Goal: Use online tool/utility: Use online tool/utility

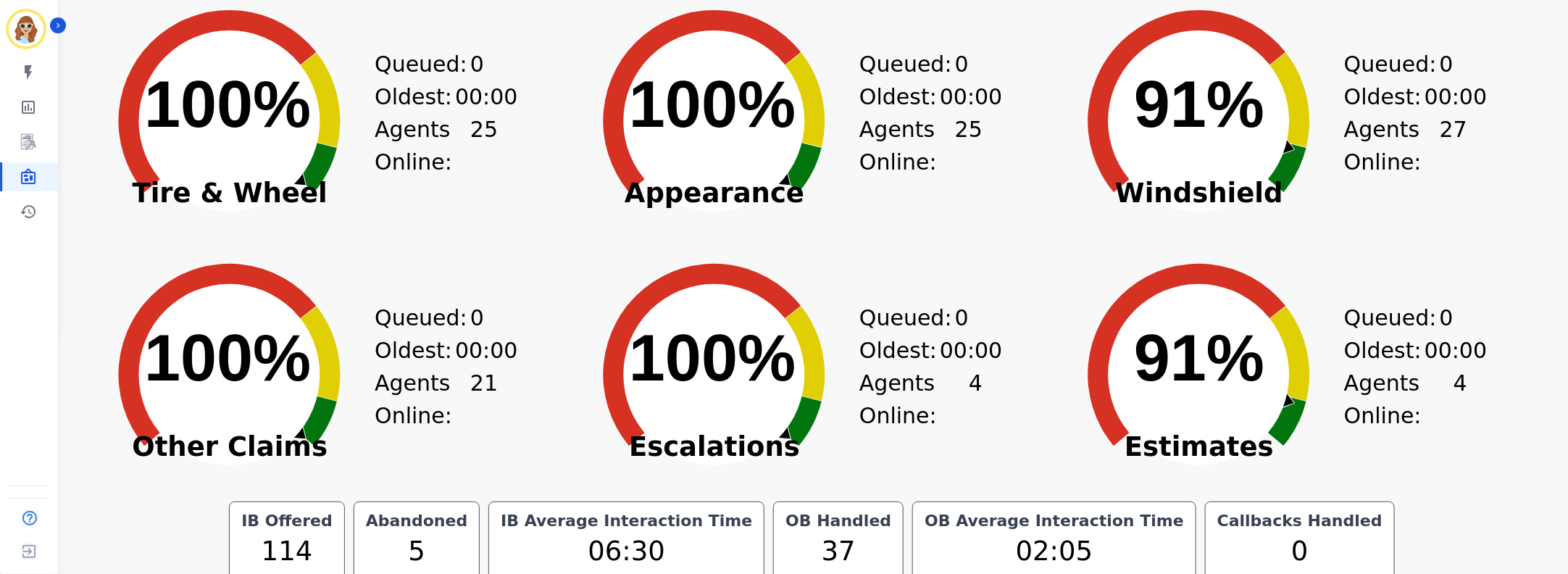
scroll to position [257, 0]
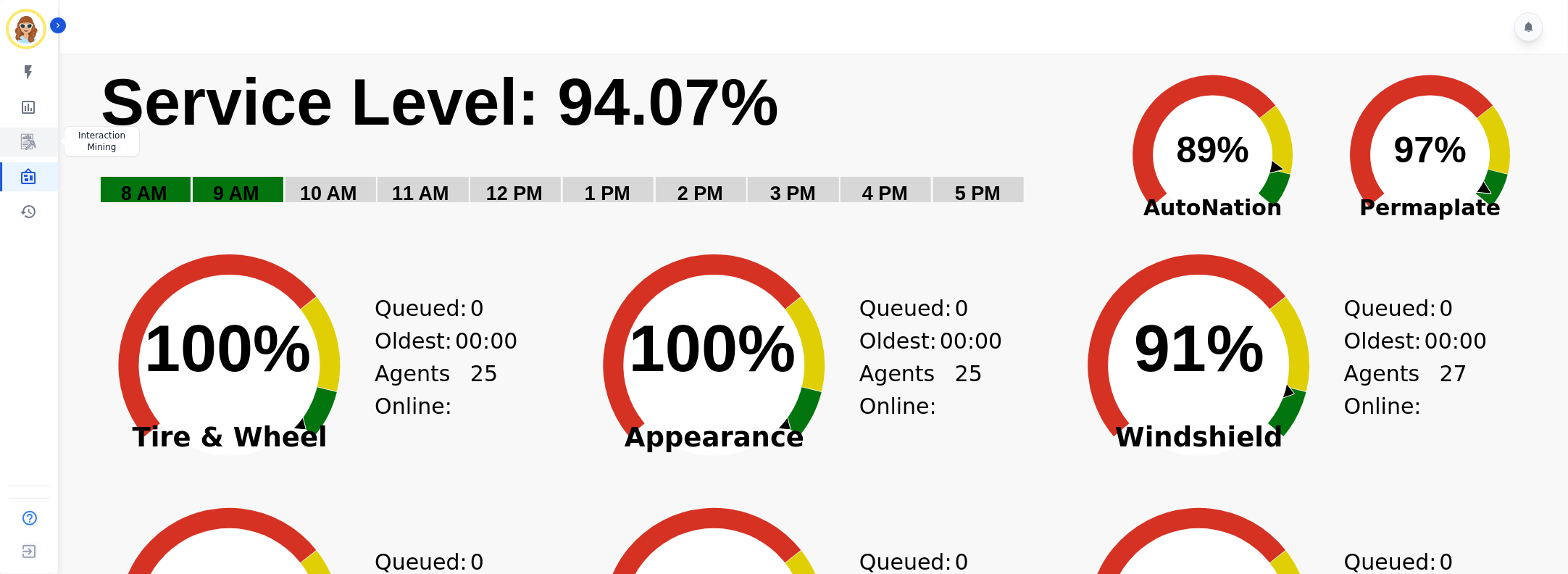
click at [23, 140] on icon "Sidebar" at bounding box center [28, 141] width 17 height 17
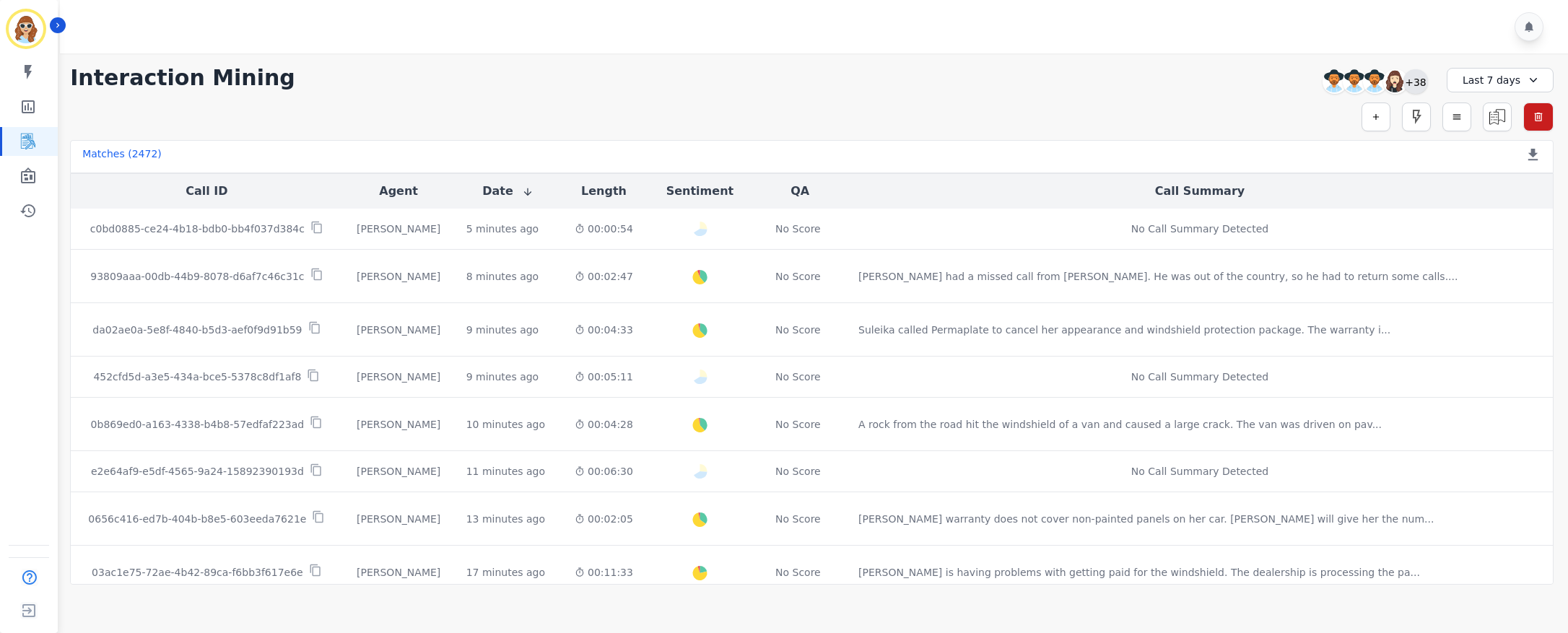
click at [1423, 81] on div "+38" at bounding box center [1416, 81] width 25 height 25
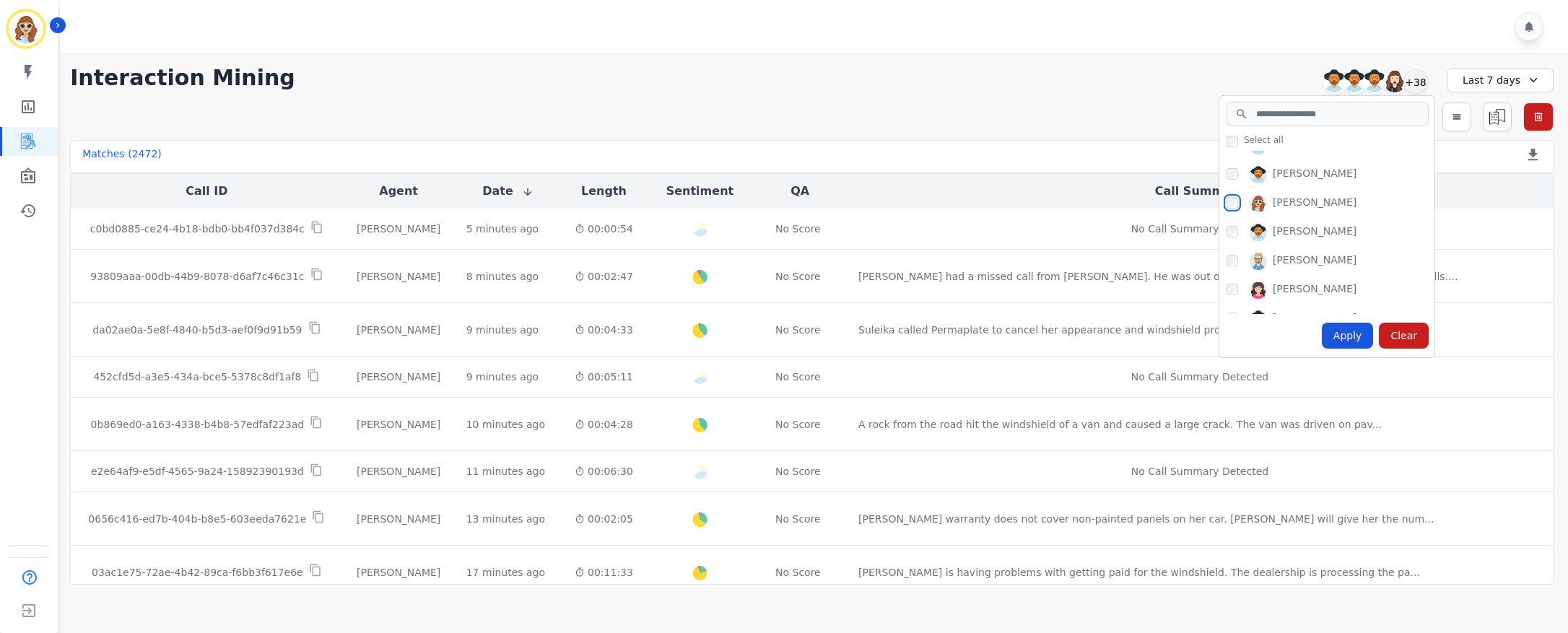
scroll to position [866, 0]
click at [1353, 339] on div "Apply" at bounding box center [1347, 336] width 52 height 26
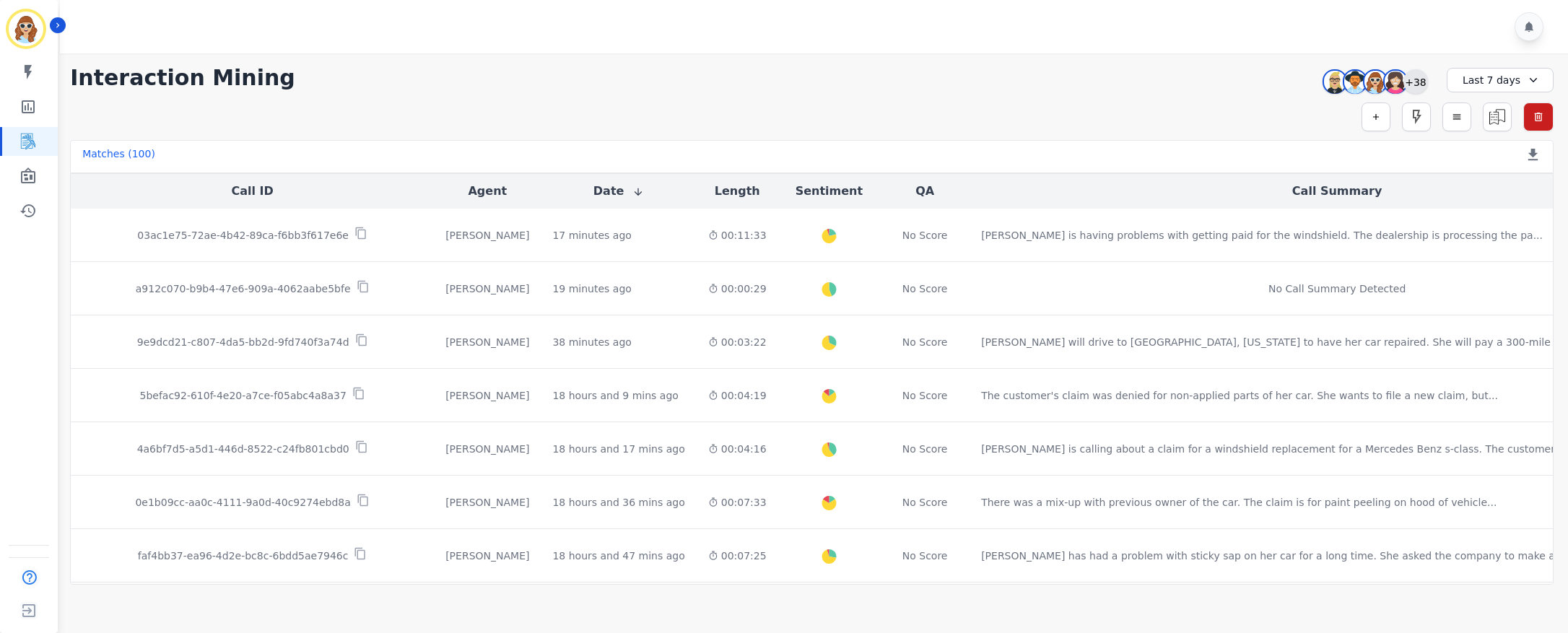
click at [1413, 89] on div "+38" at bounding box center [1416, 81] width 25 height 25
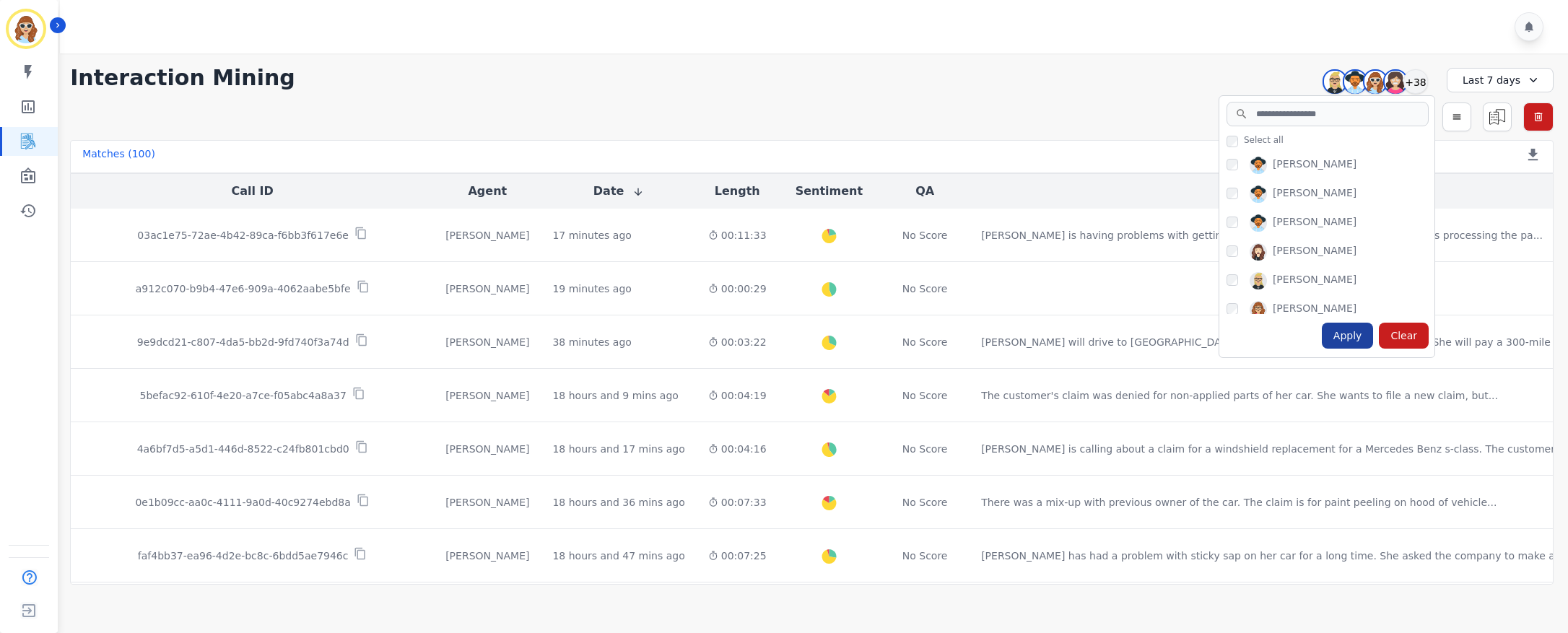
click at [1344, 334] on div "Apply" at bounding box center [1347, 336] width 52 height 26
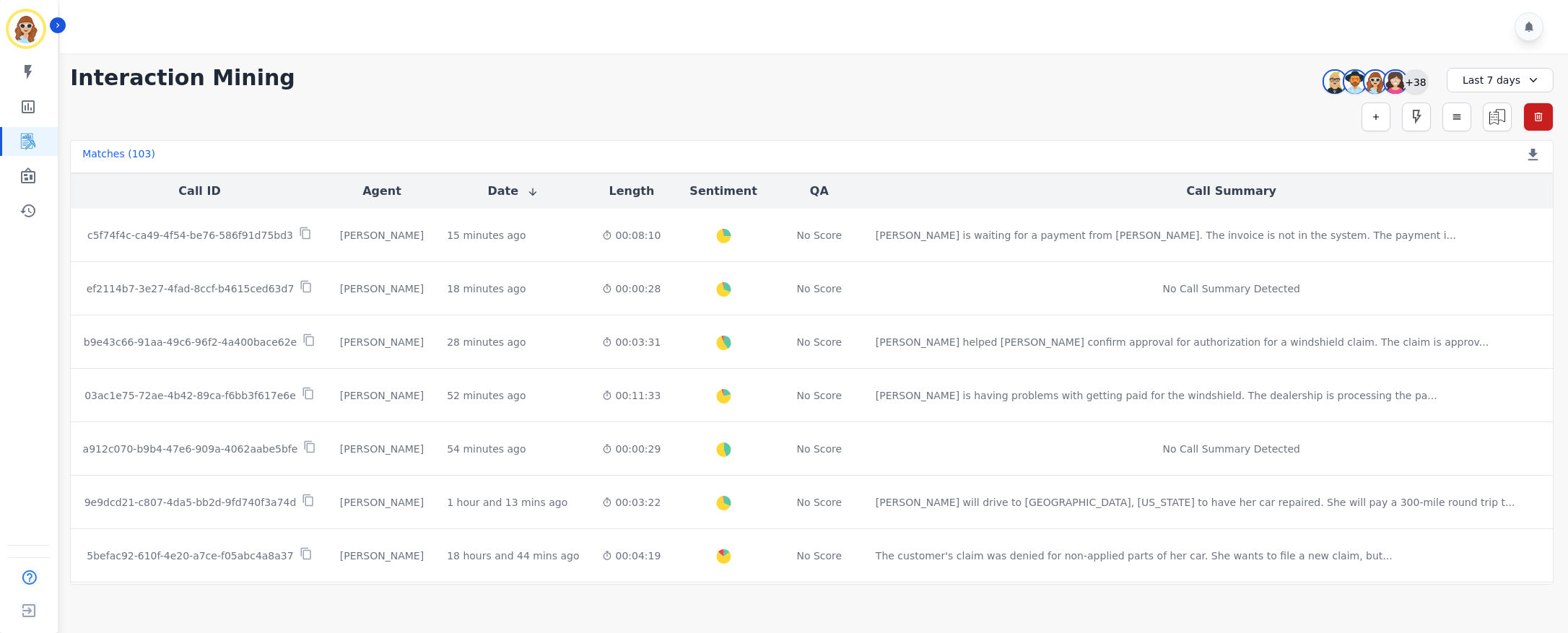
click at [1413, 83] on div "+38" at bounding box center [1416, 81] width 25 height 25
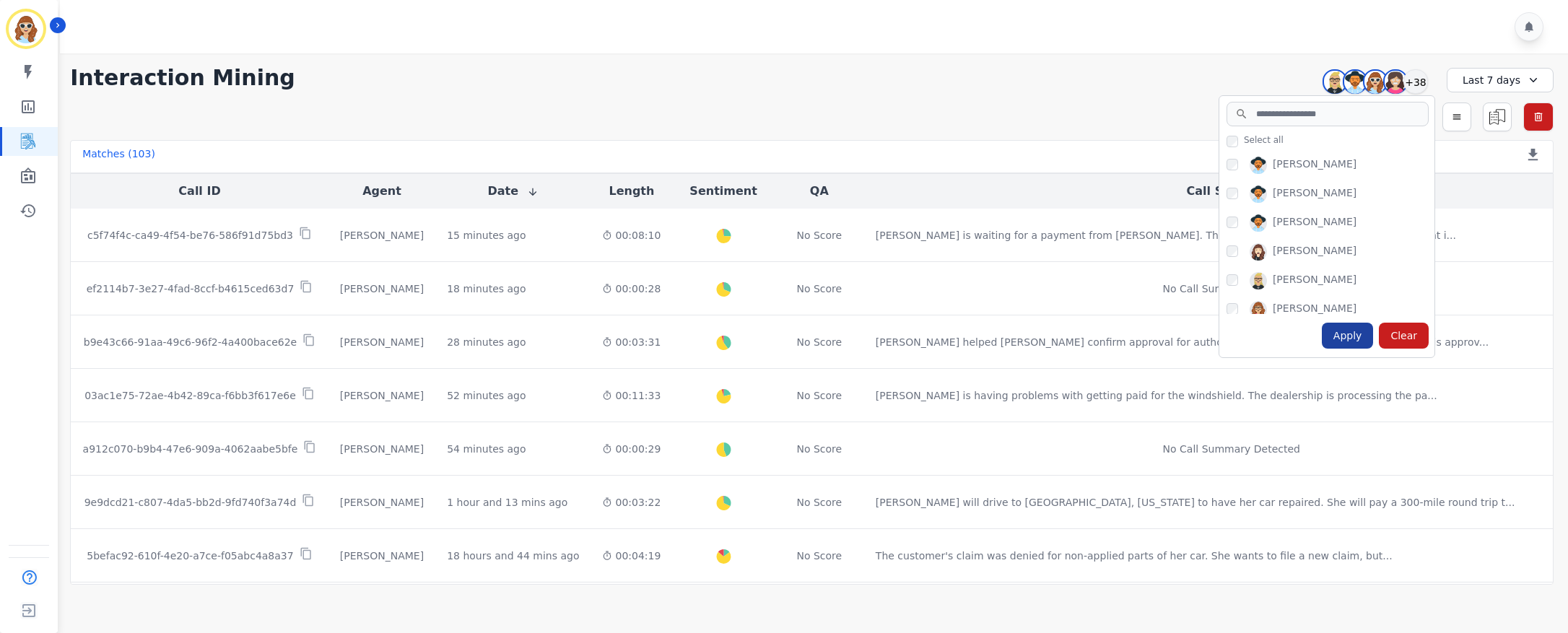
click at [1343, 332] on div "Apply" at bounding box center [1347, 336] width 52 height 26
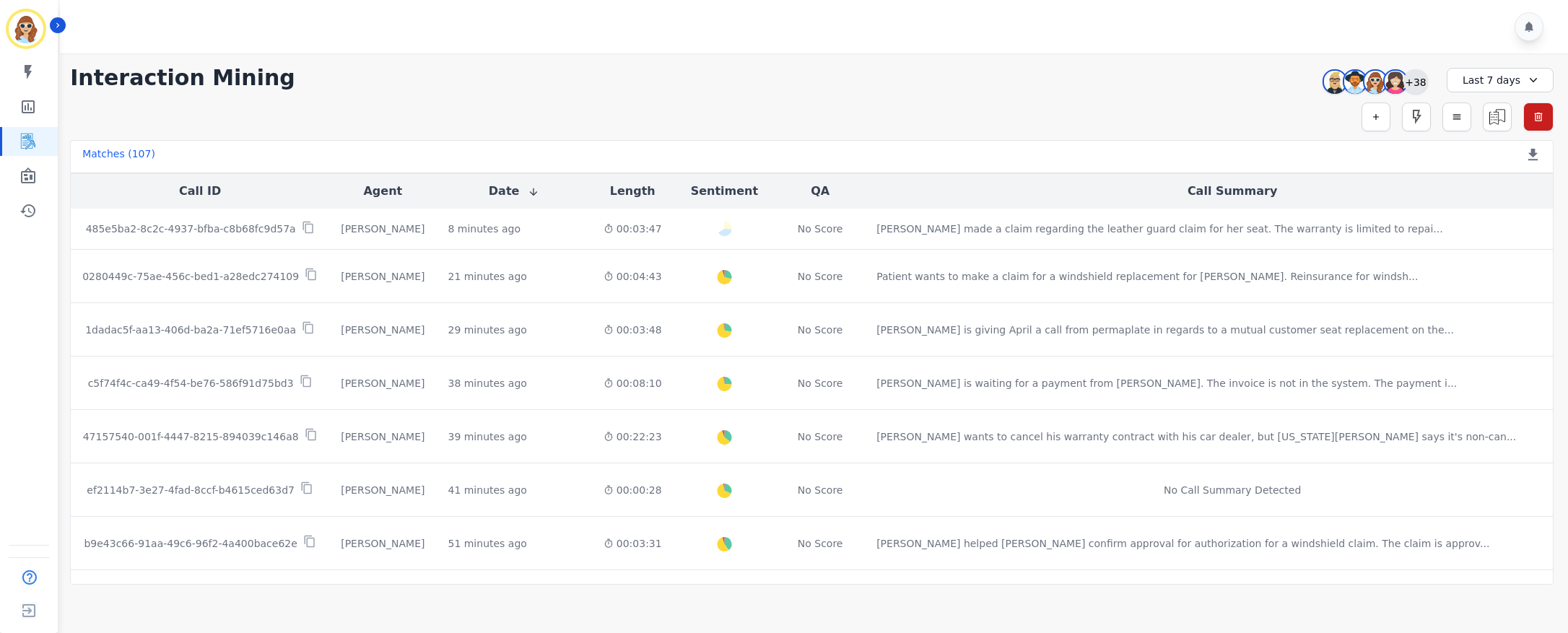
click at [1417, 87] on div "+38" at bounding box center [1416, 81] width 25 height 25
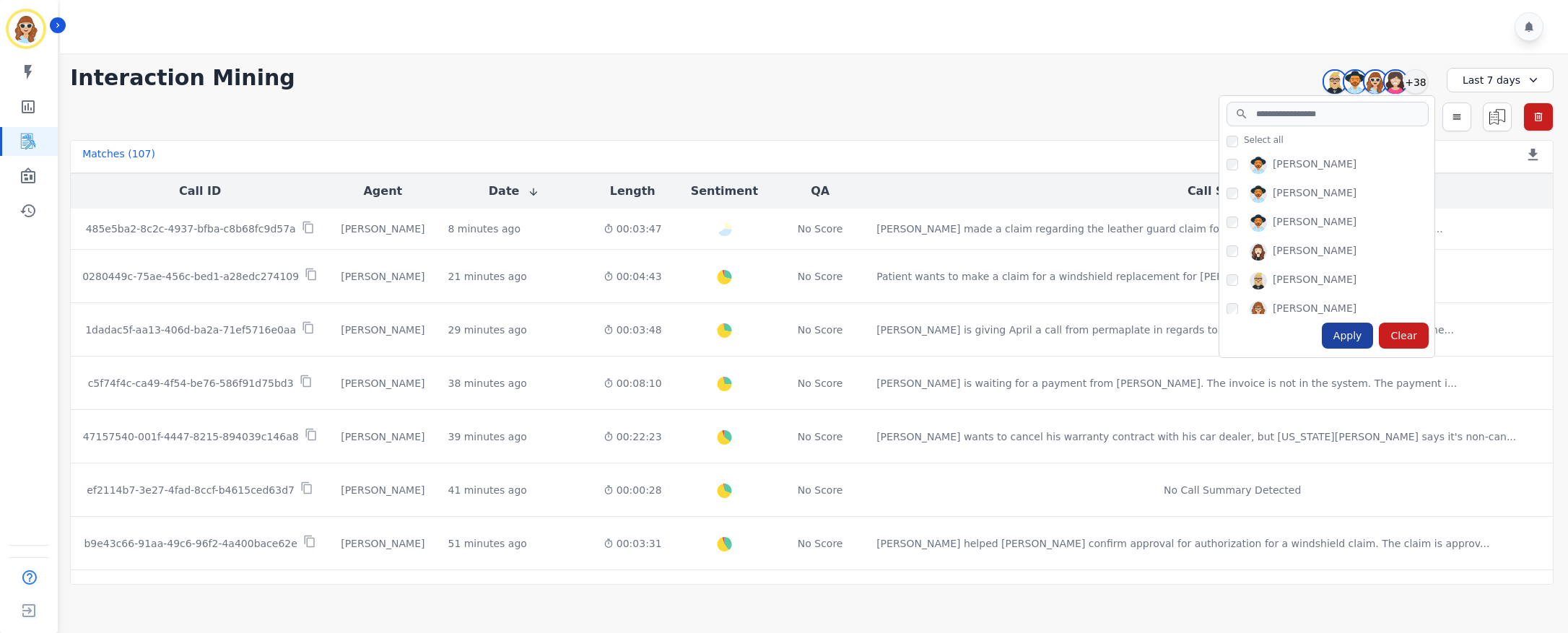
click at [1359, 325] on div "Apply" at bounding box center [1347, 336] width 52 height 26
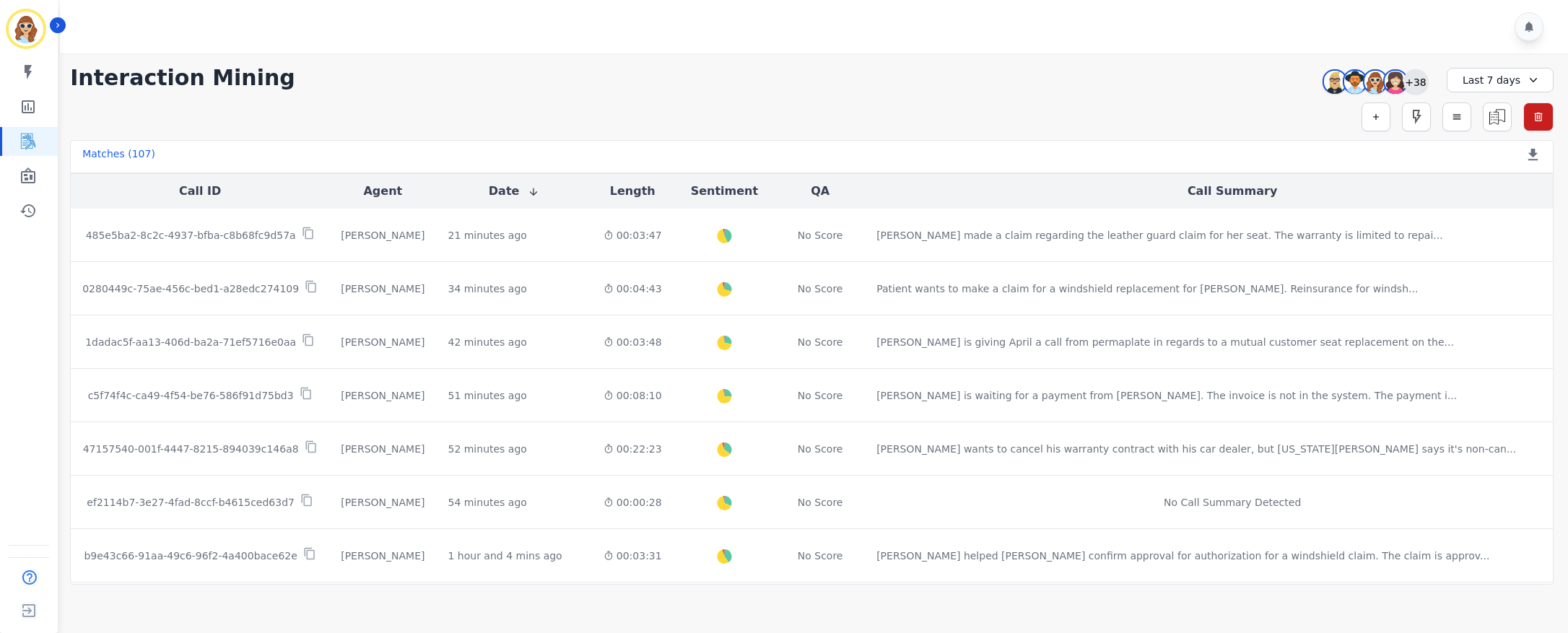
click at [1419, 83] on div "+38" at bounding box center [1416, 81] width 25 height 25
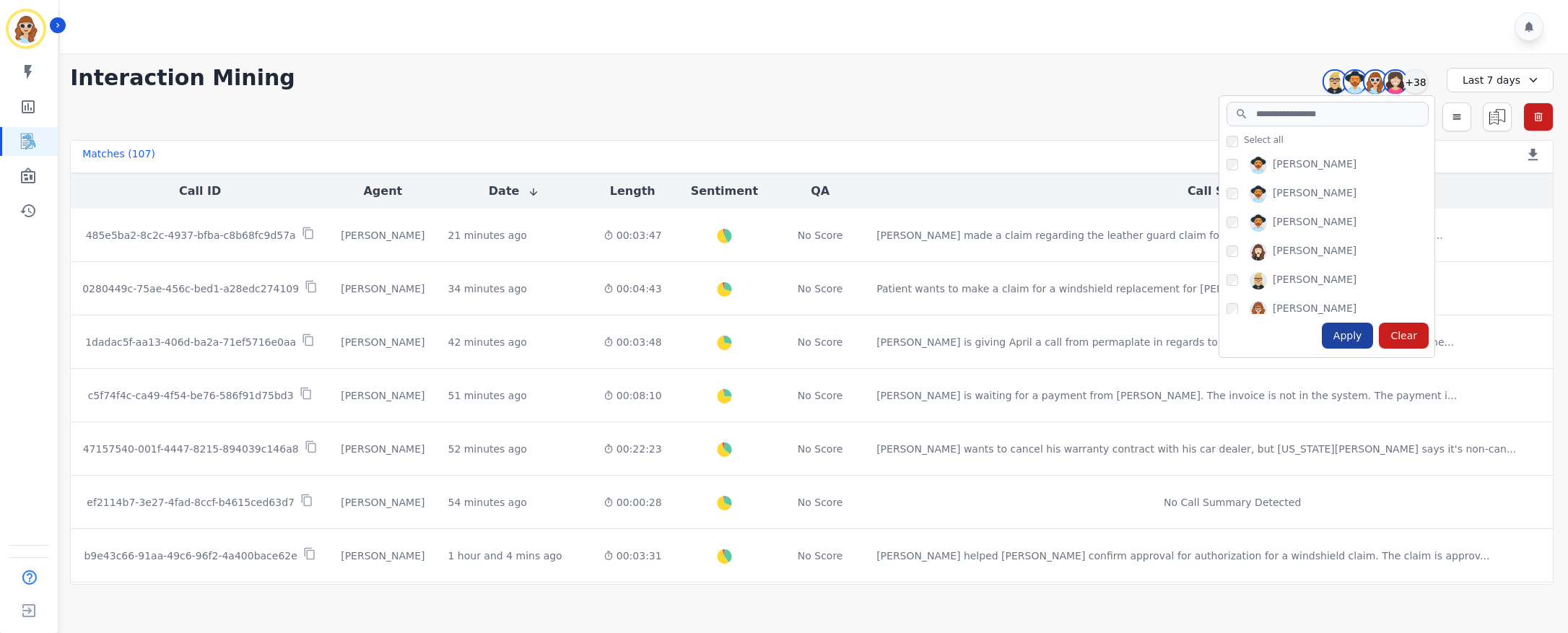
click at [1358, 341] on div "Apply" at bounding box center [1347, 336] width 52 height 26
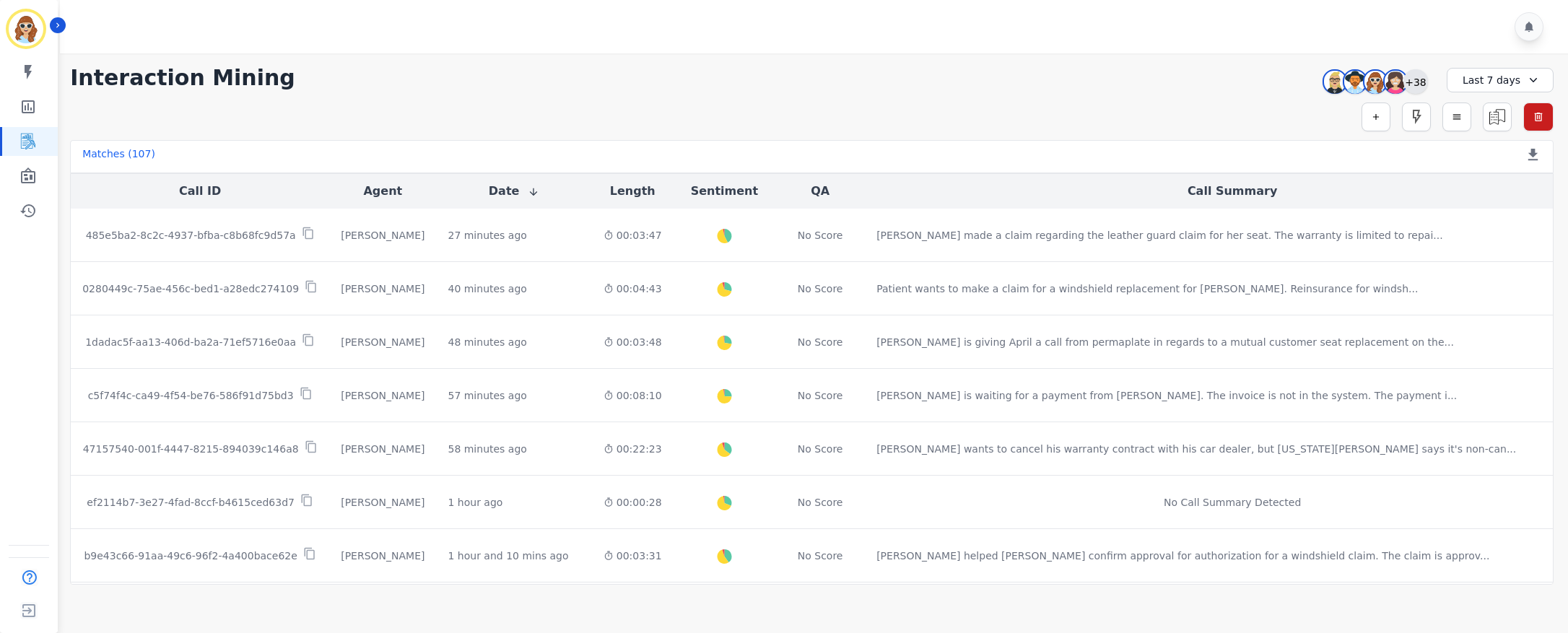
click at [1421, 81] on div "+38" at bounding box center [1416, 81] width 25 height 25
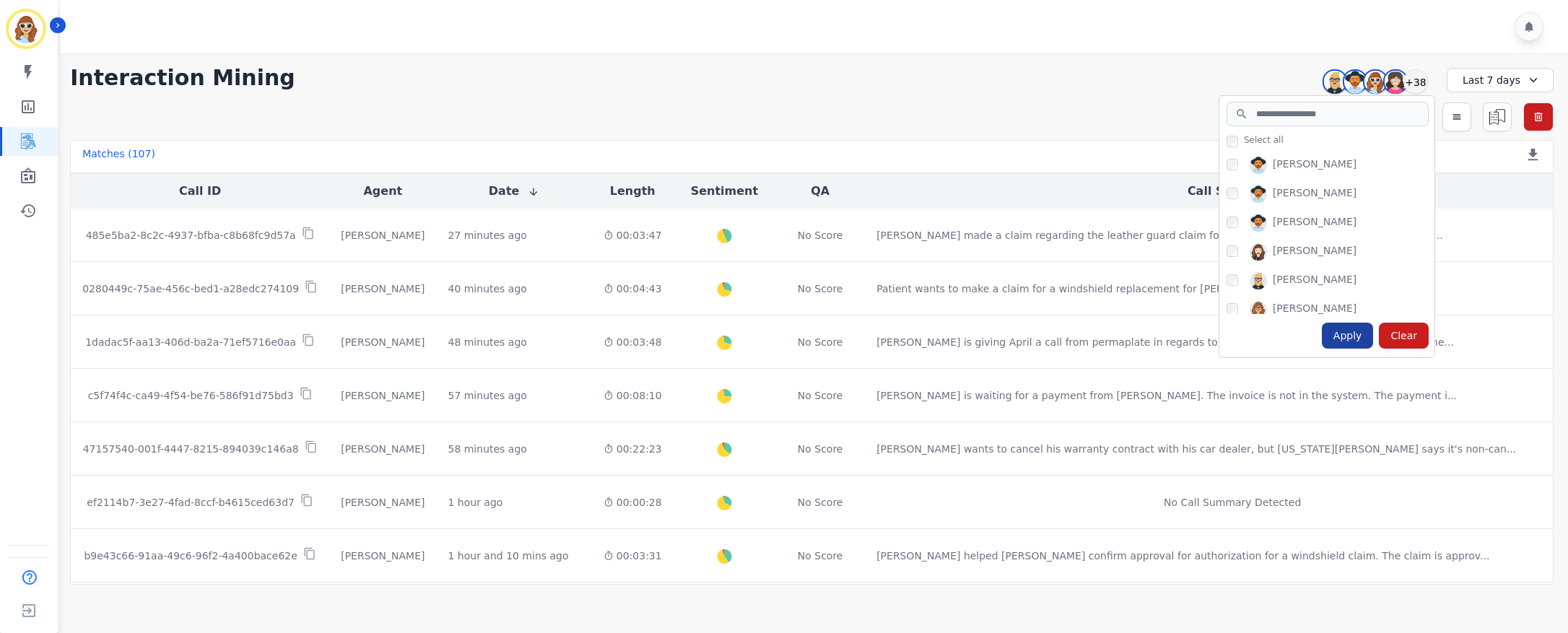
click at [1356, 339] on div "Apply" at bounding box center [1347, 336] width 52 height 26
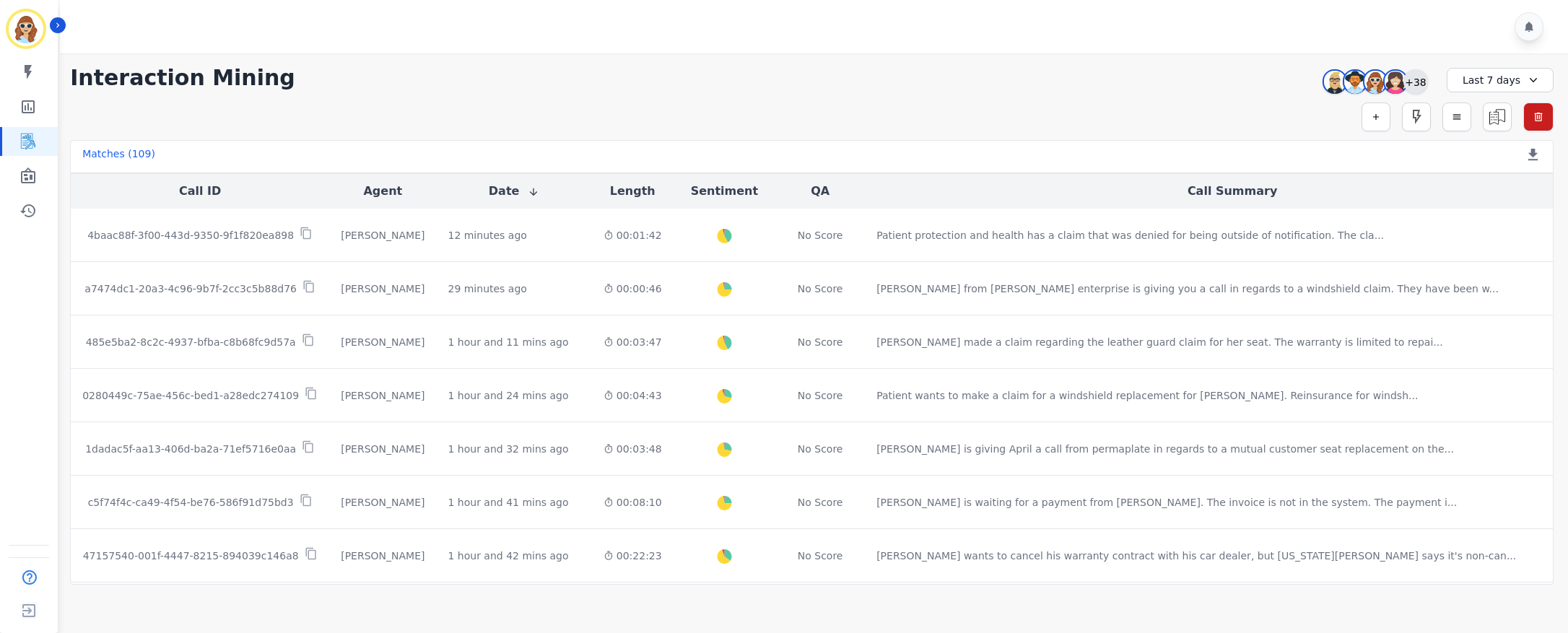
click at [1417, 81] on div "+38" at bounding box center [1416, 81] width 25 height 25
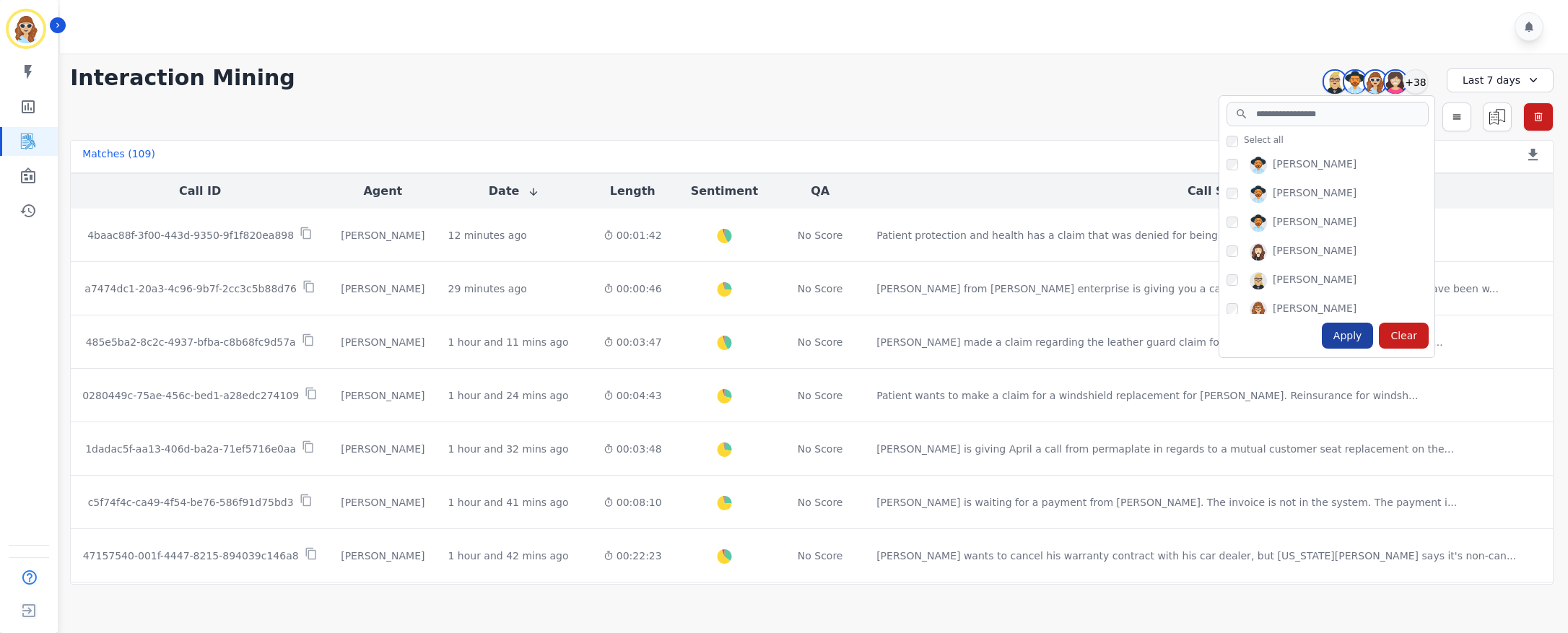
click at [1350, 338] on div "Apply" at bounding box center [1347, 336] width 52 height 26
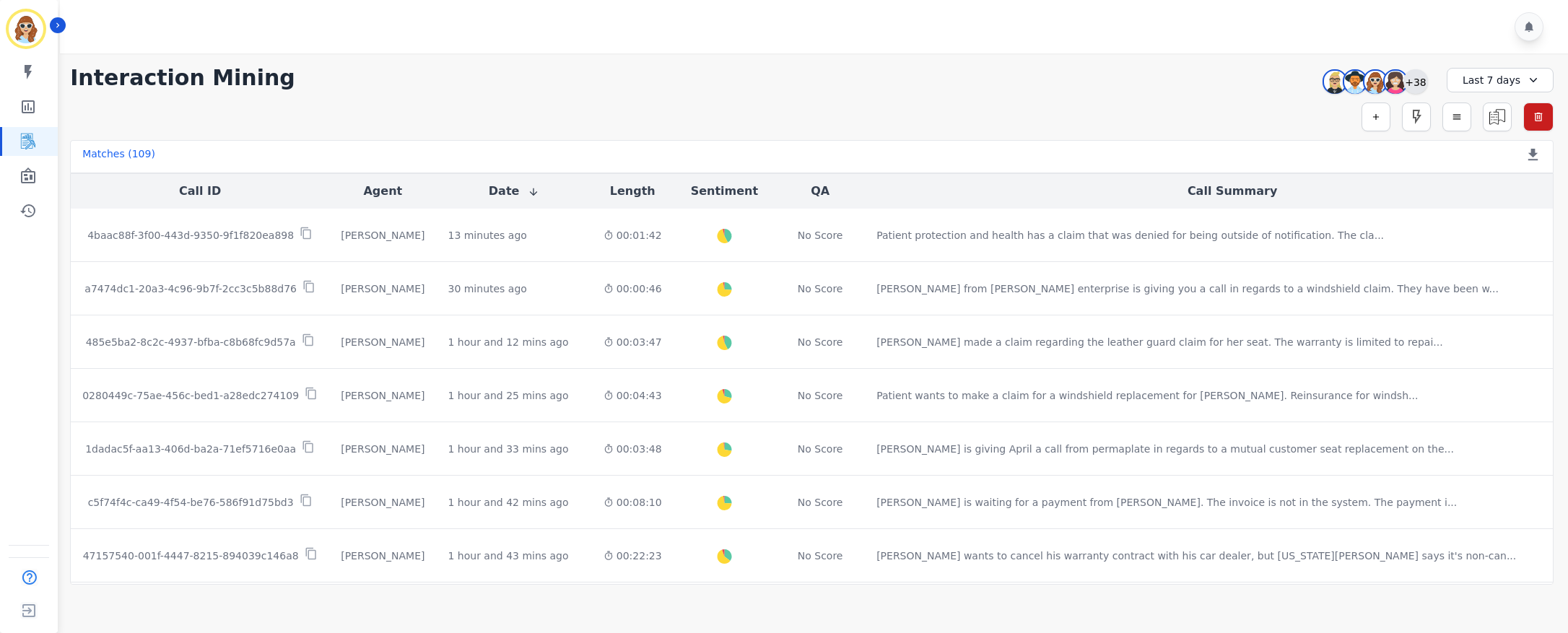
click at [1421, 81] on div "+38" at bounding box center [1416, 81] width 25 height 25
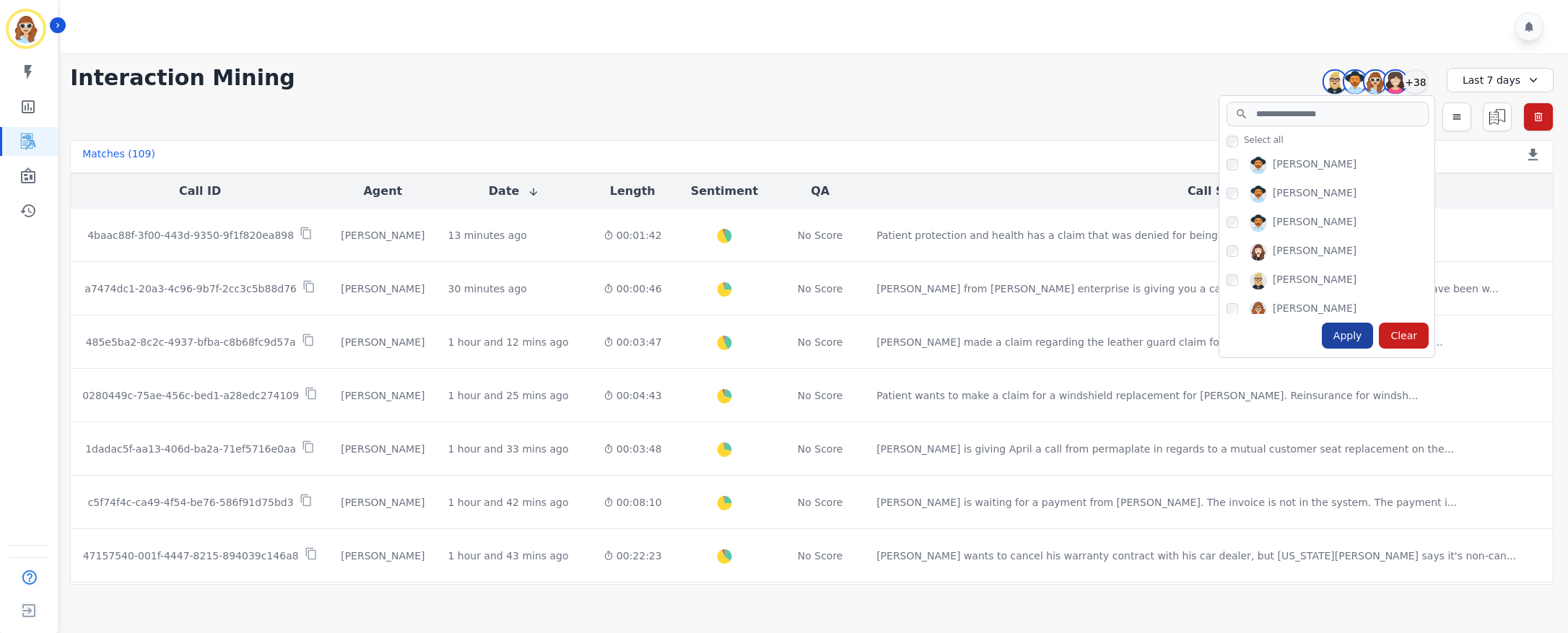
click at [1346, 344] on div "Apply" at bounding box center [1347, 336] width 52 height 26
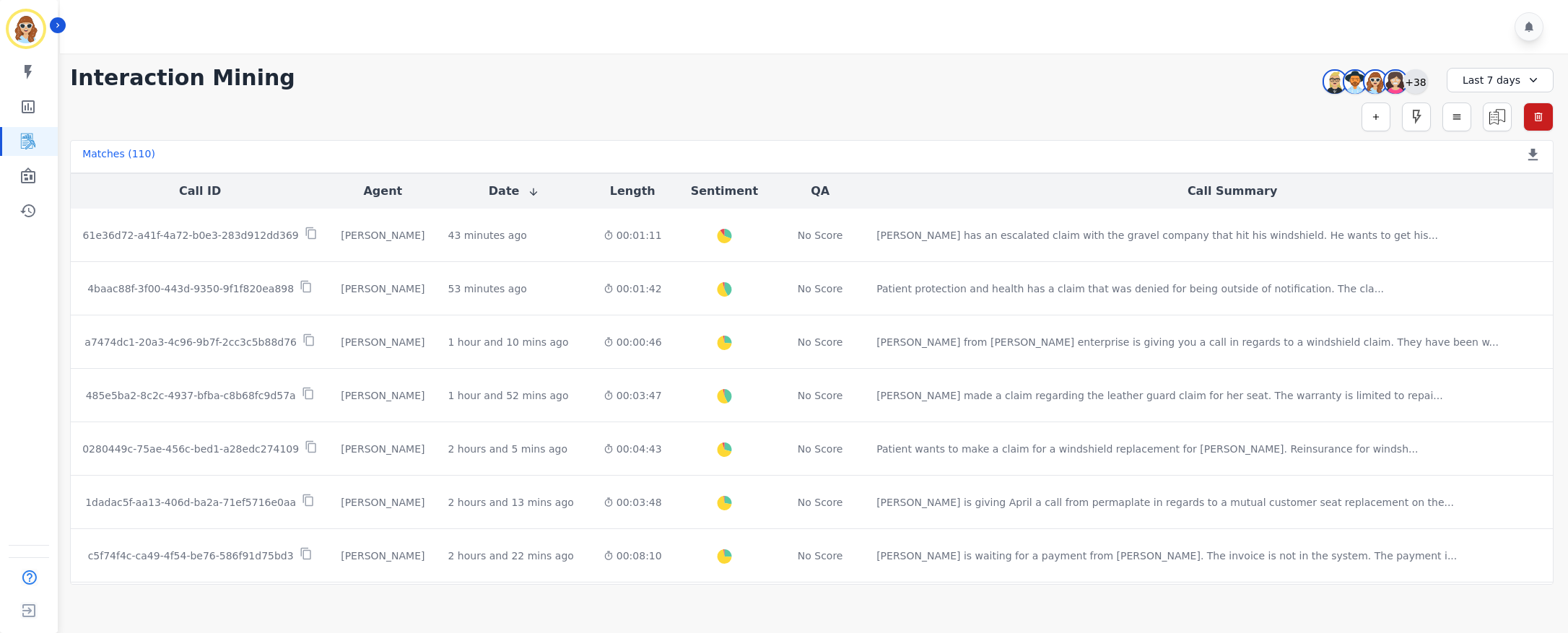
click at [1421, 87] on div "+38" at bounding box center [1416, 81] width 25 height 25
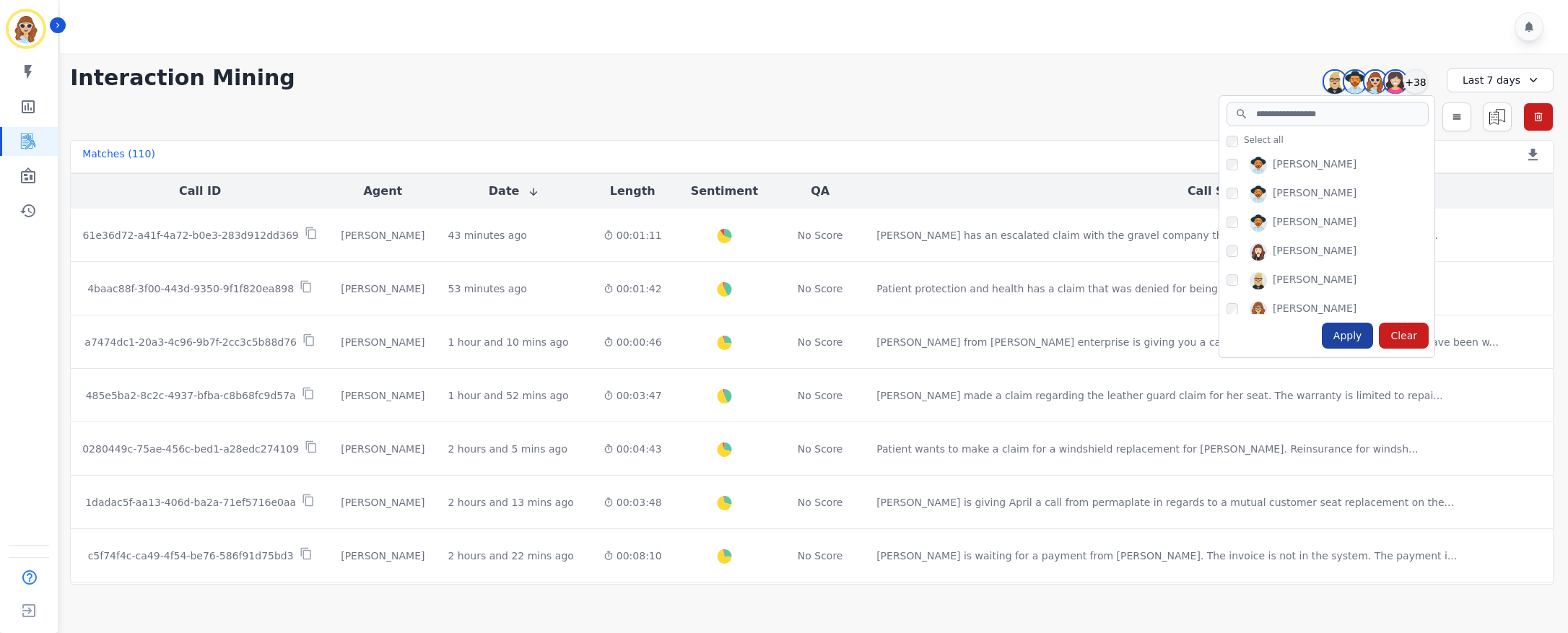
click at [1359, 332] on div "Apply" at bounding box center [1347, 336] width 52 height 26
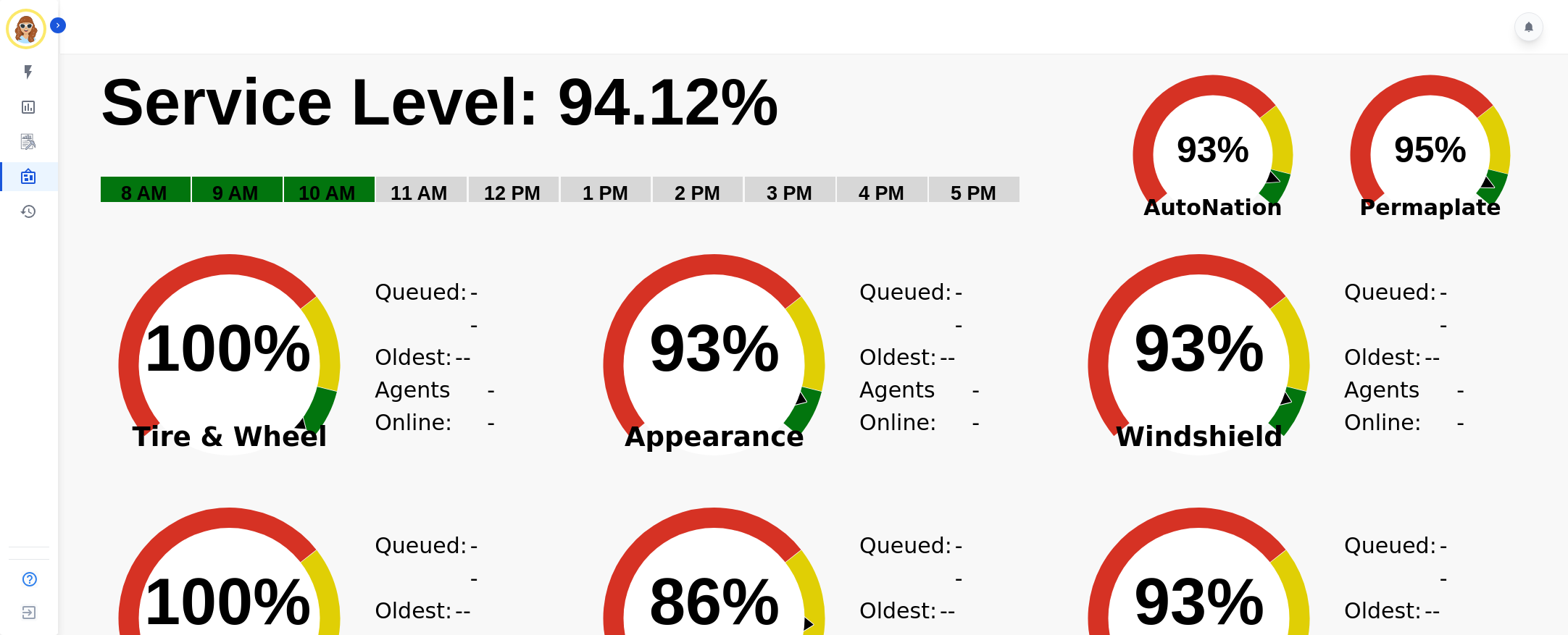
scroll to position [196, 0]
